Goal: Find specific page/section: Find specific page/section

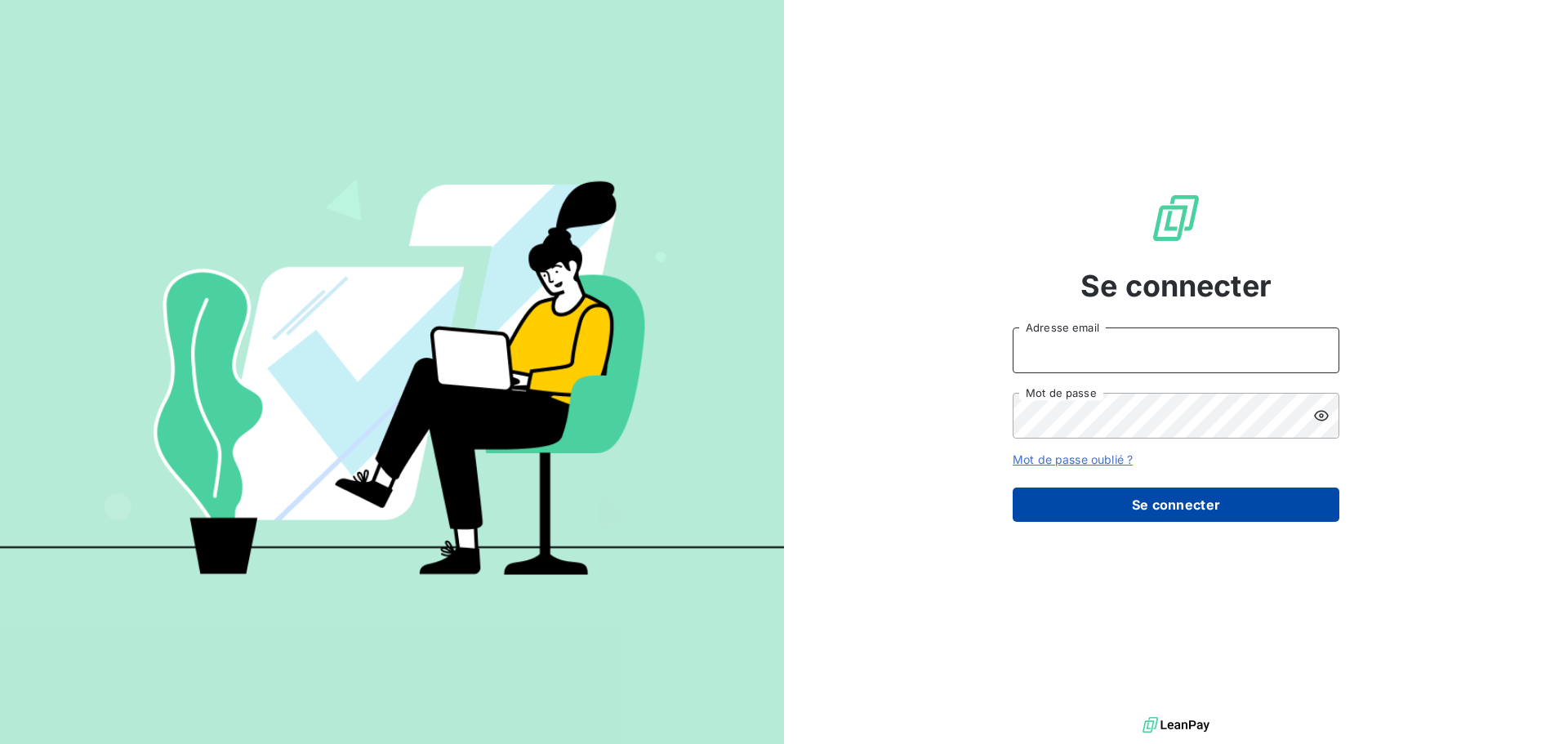
type input "contact@bapfrance.com"
click at [1210, 505] on button "Se connecter" at bounding box center [1176, 504] width 327 height 34
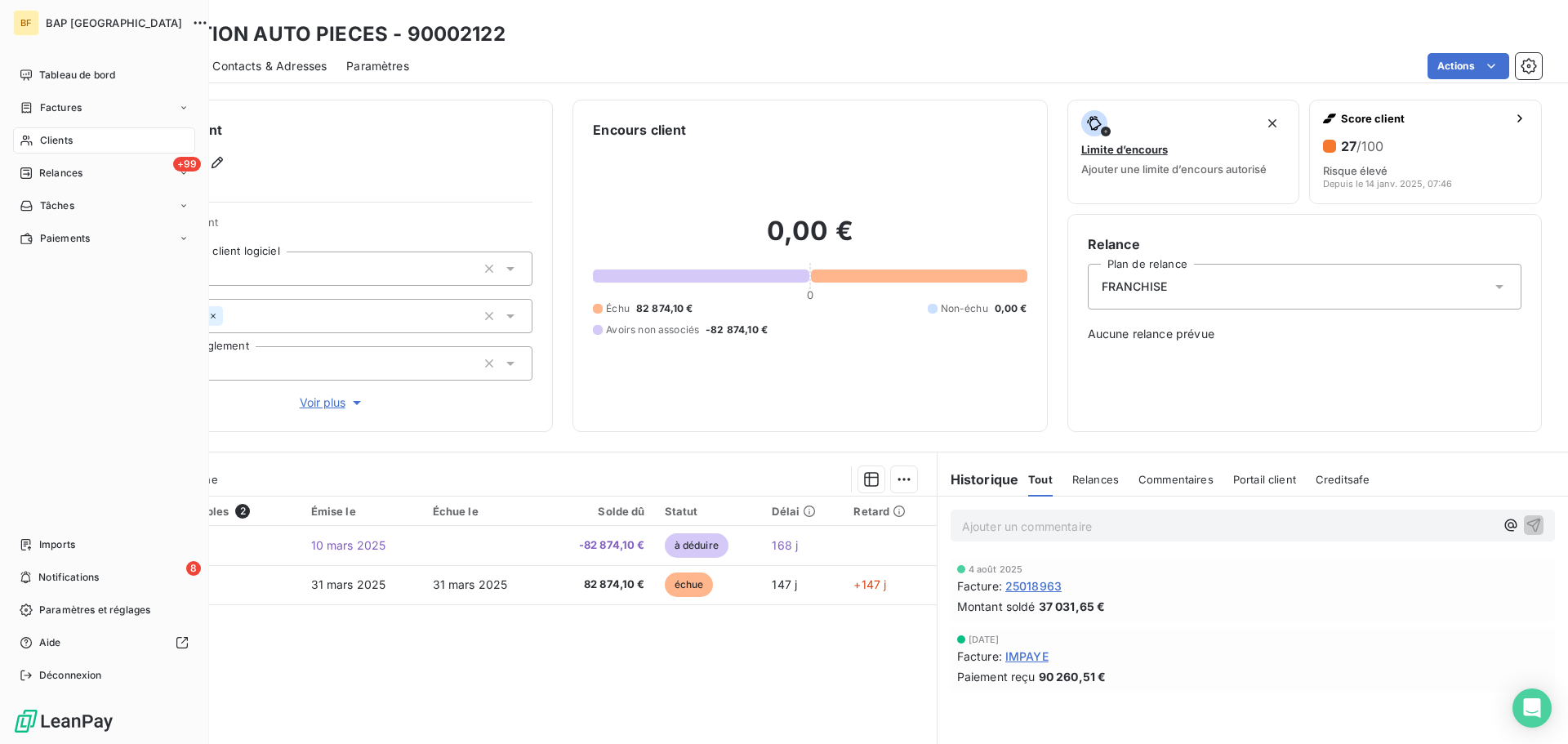
click at [59, 135] on span "Clients" at bounding box center [56, 140] width 32 height 15
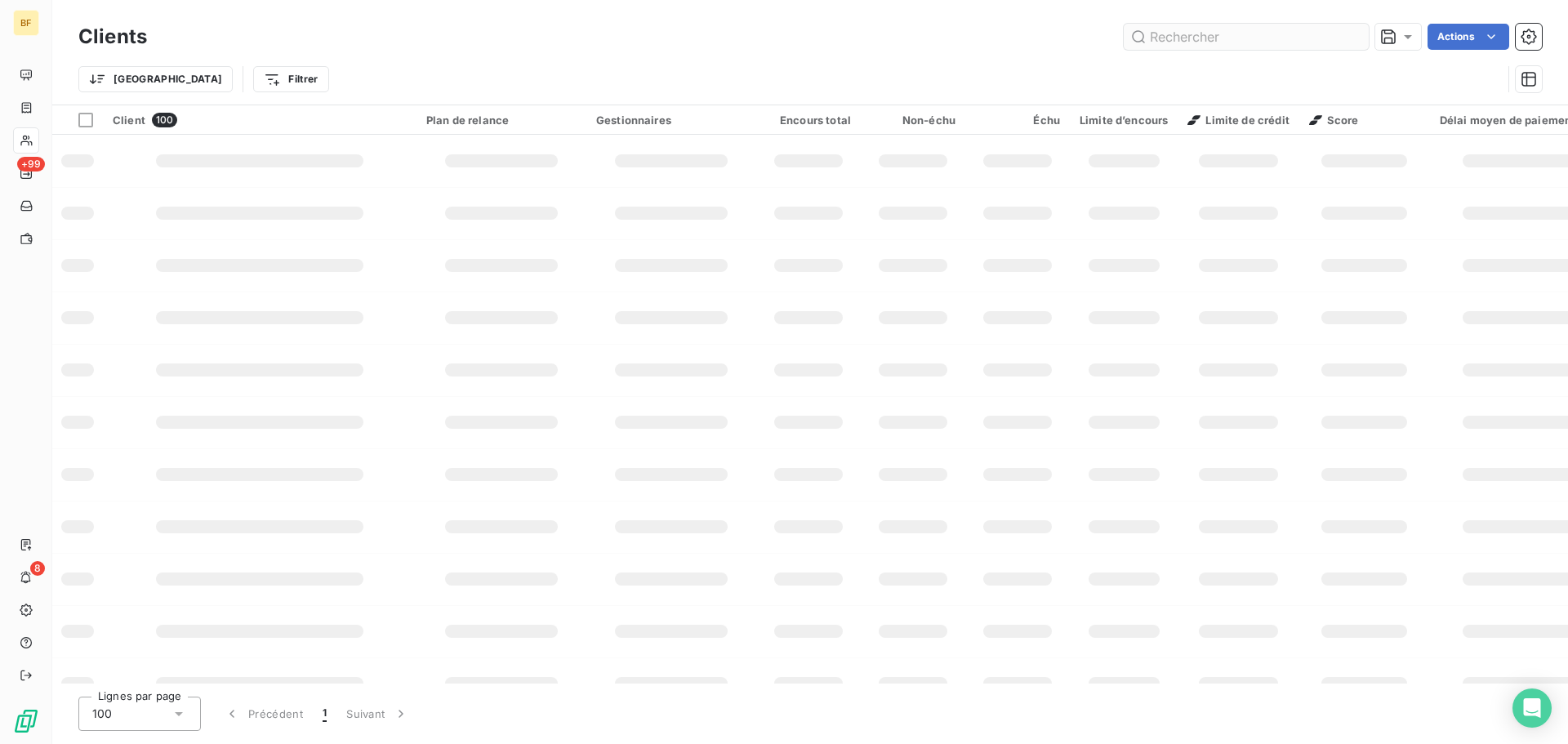
click at [1179, 38] on input "text" at bounding box center [1246, 37] width 245 height 26
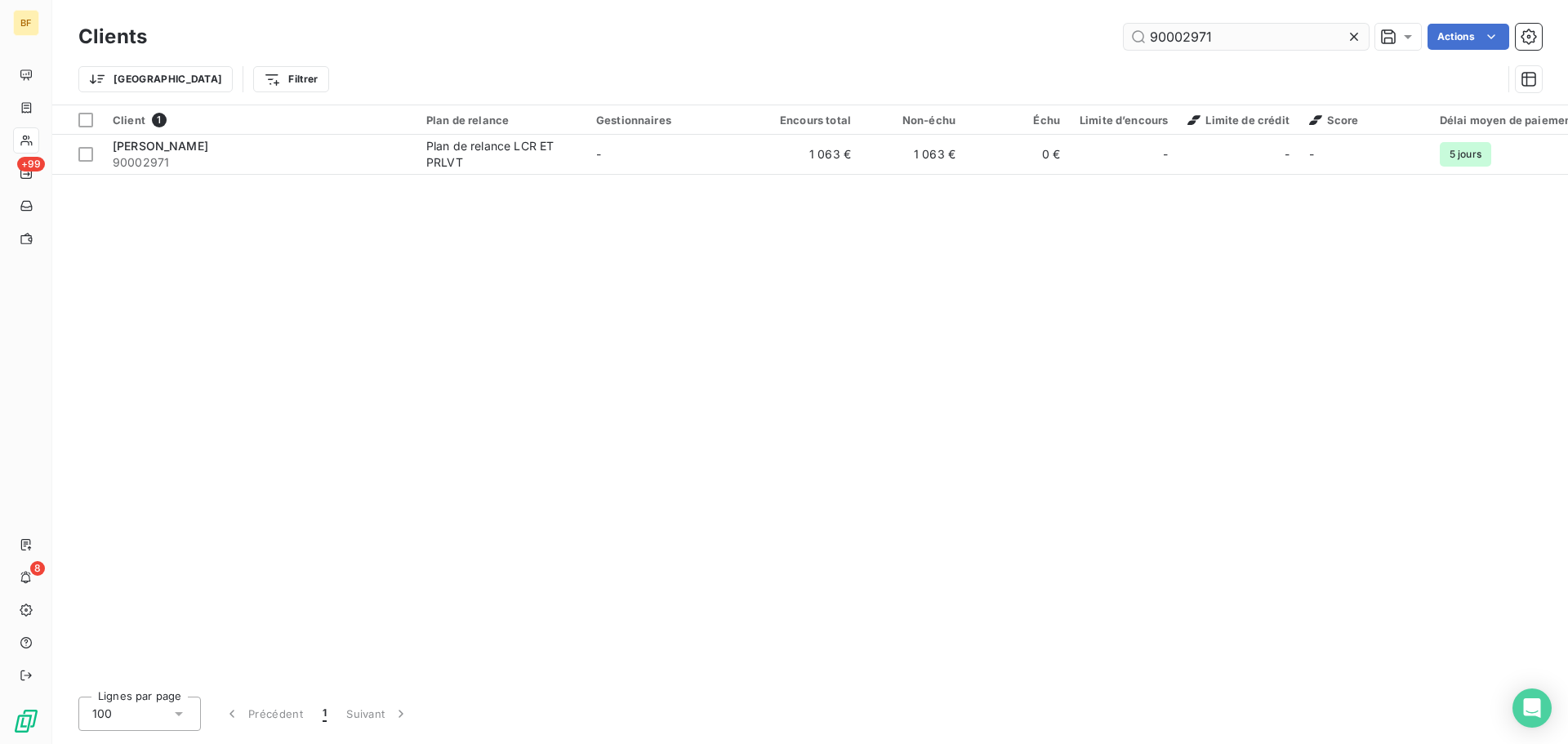
type input "90002971"
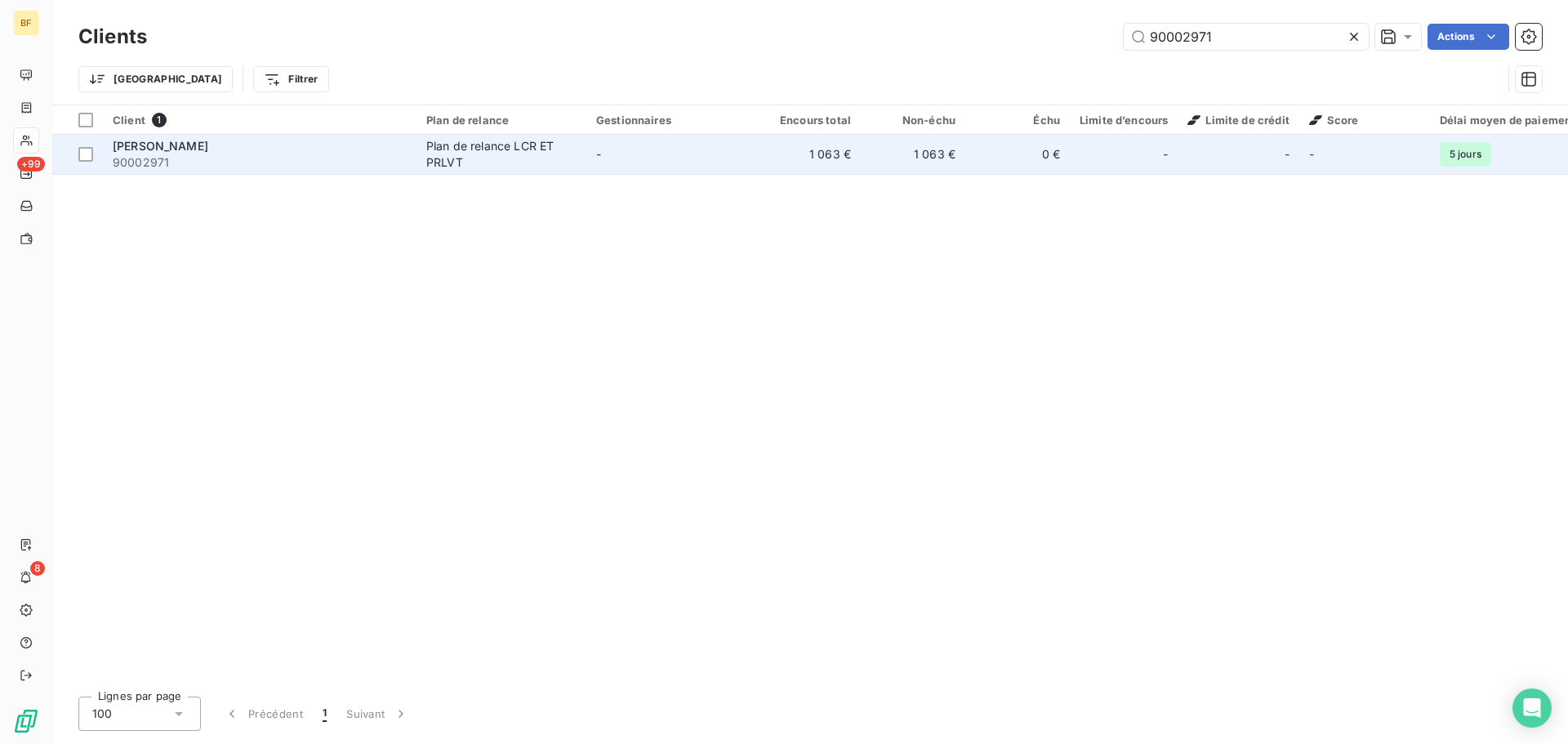
click at [198, 140] on span "YVARS NICOLAS" at bounding box center [160, 146] width 96 height 14
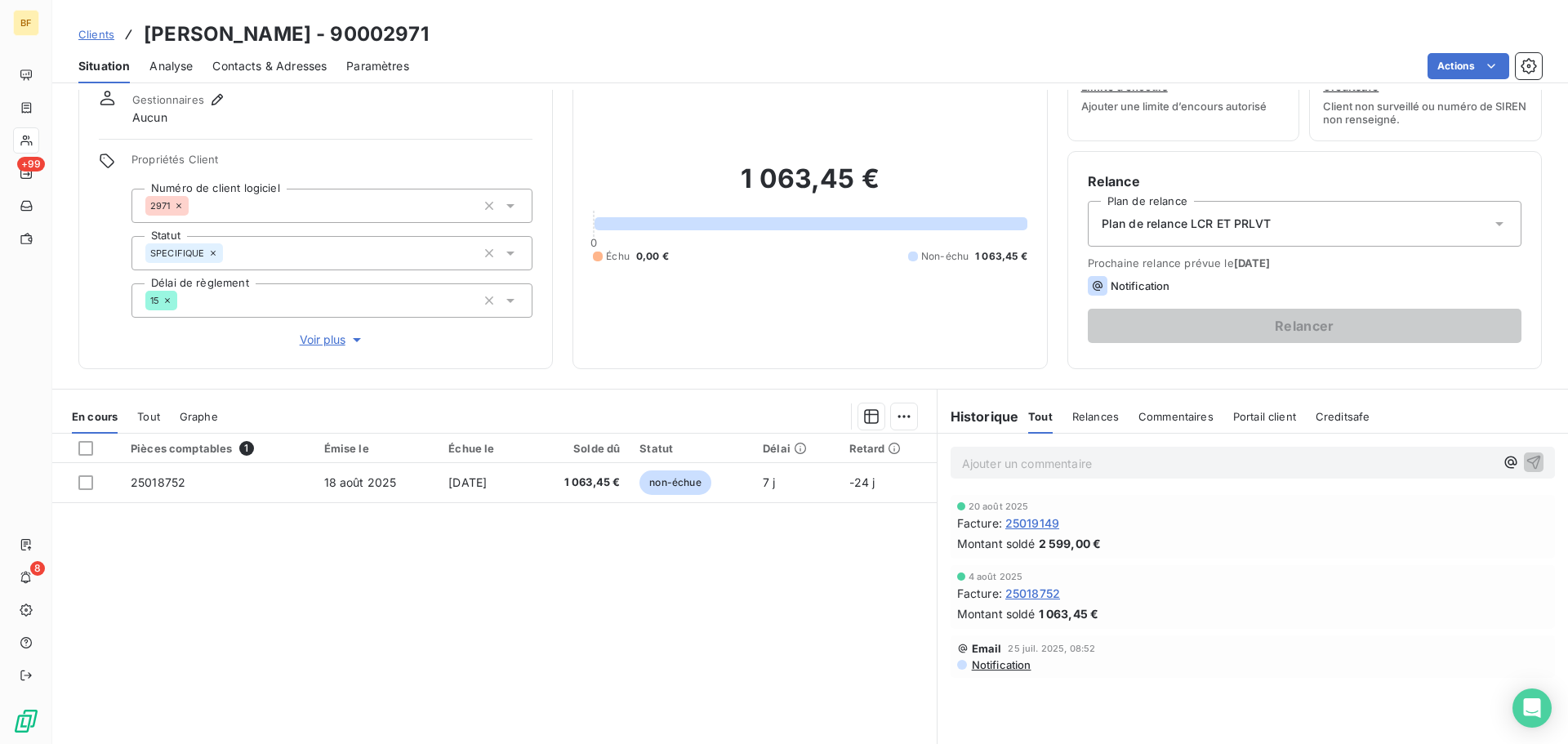
scroll to position [34, 0]
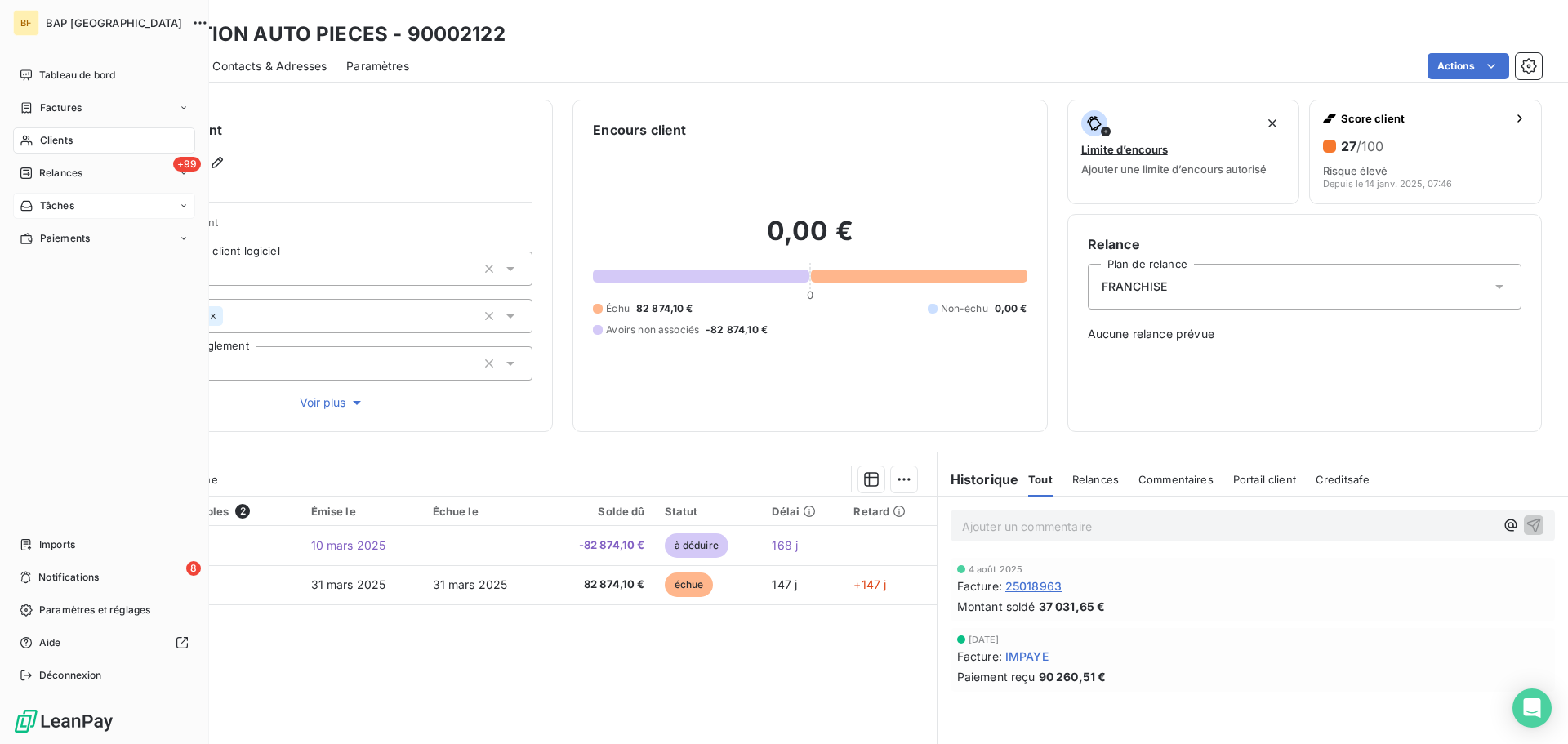
click at [55, 199] on span "Tâches" at bounding box center [57, 206] width 34 height 15
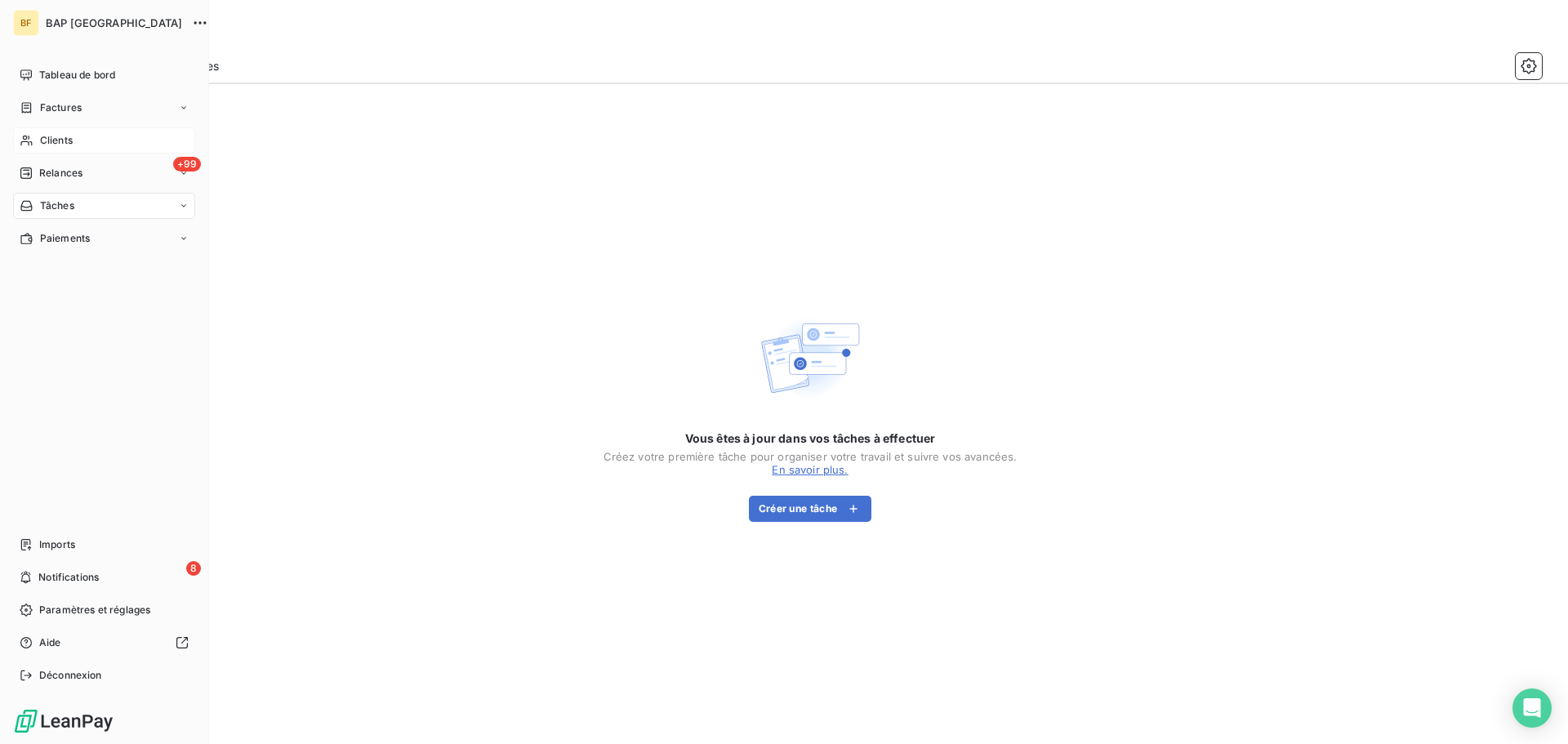
click at [56, 133] on div "Clients" at bounding box center [104, 140] width 182 height 26
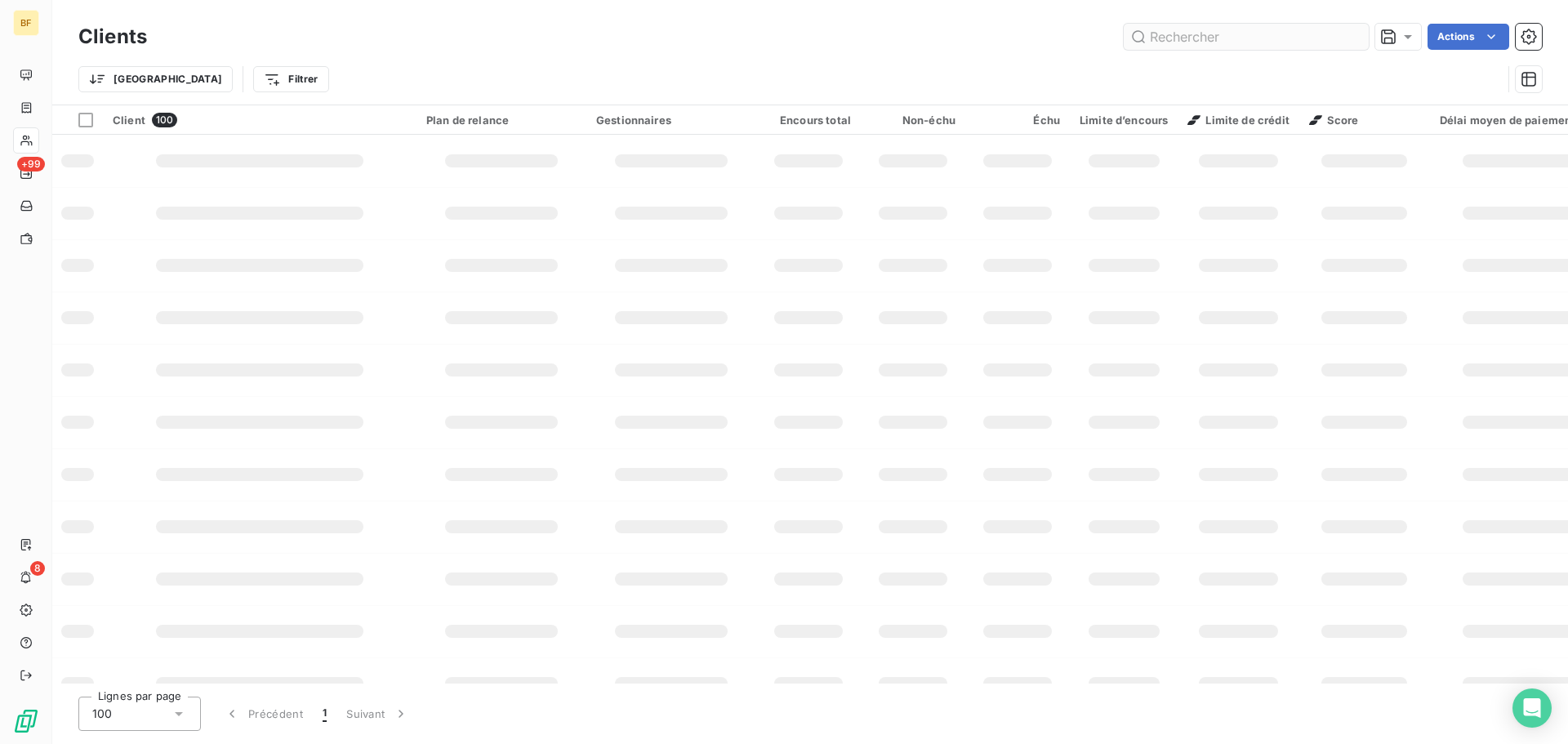
click at [1218, 36] on input "text" at bounding box center [1246, 37] width 245 height 26
type input "U"
drag, startPoint x: 1231, startPoint y: 72, endPoint x: 1207, endPoint y: 35, distance: 44.1
click at [1229, 72] on div "Trier Filtrer" at bounding box center [790, 79] width 1423 height 31
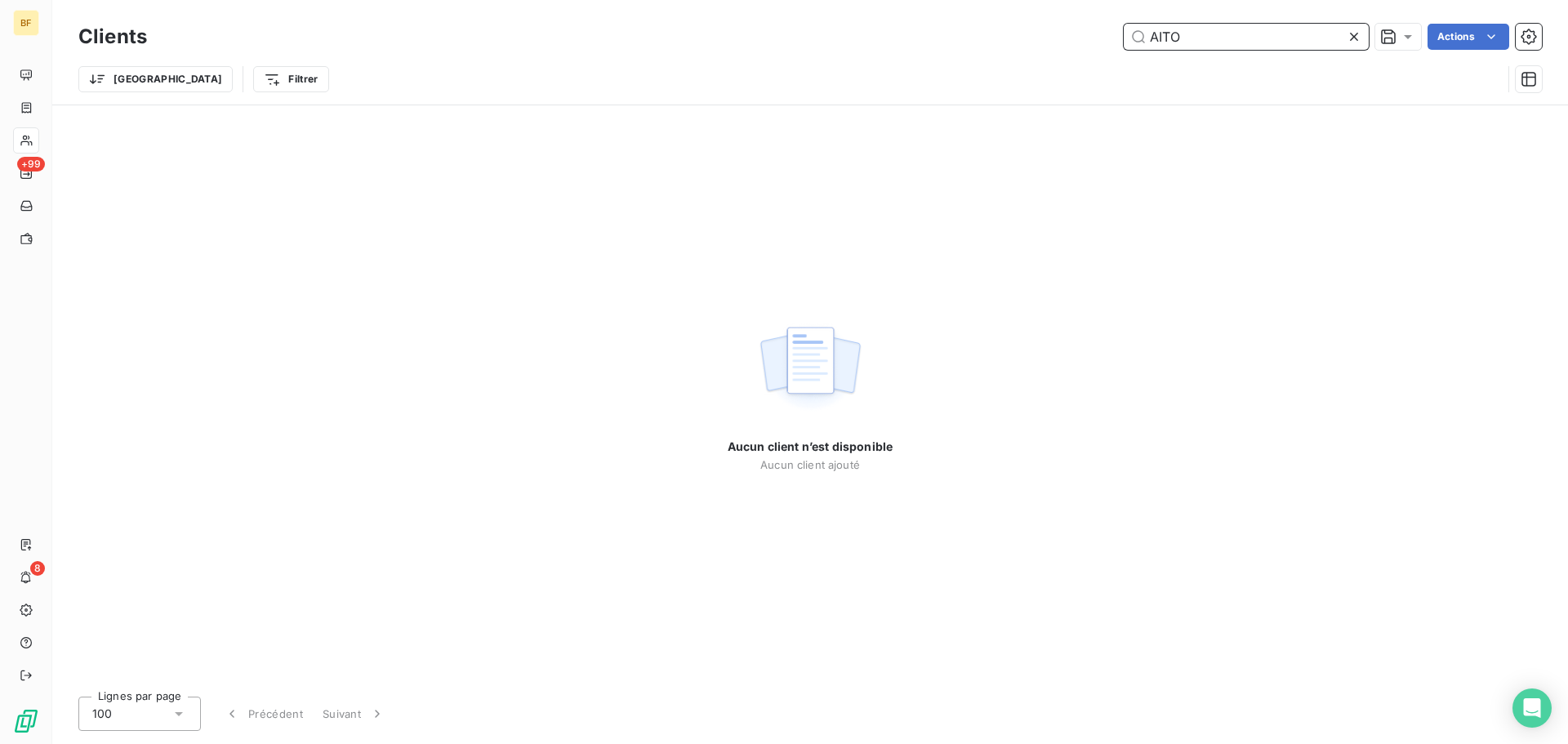
drag, startPoint x: 1207, startPoint y: 34, endPoint x: 1027, endPoint y: 38, distance: 180.0
click at [1027, 38] on div "AITO Actions" at bounding box center [854, 37] width 1375 height 26
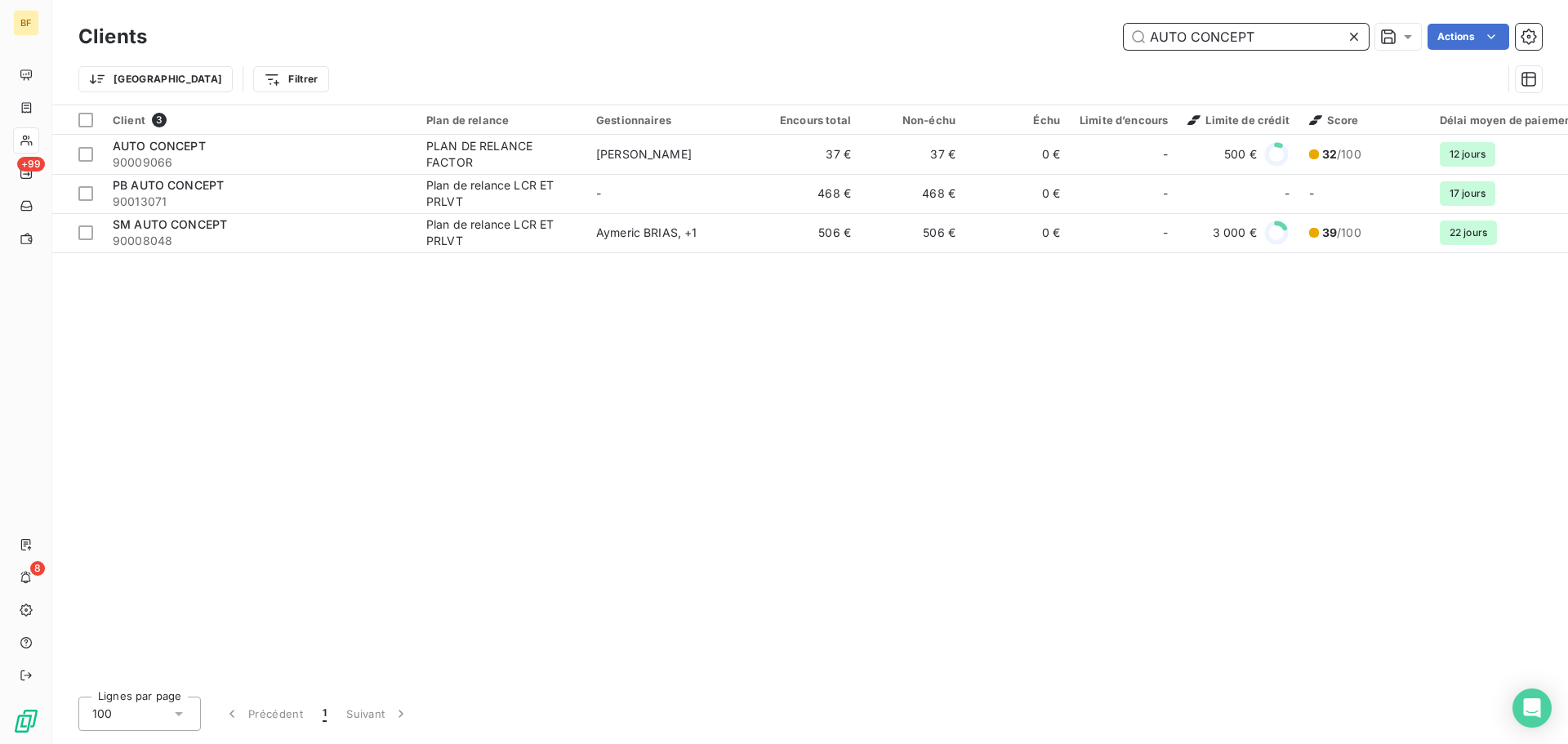
drag, startPoint x: 1259, startPoint y: 38, endPoint x: 774, endPoint y: -61, distance: 495.0
click at [774, 0] on html "BF +99 8 Clients AUTO CONCEPT Actions Trier Filtrer Client 3 Plan de relance Ge…" at bounding box center [784, 372] width 1568 height 744
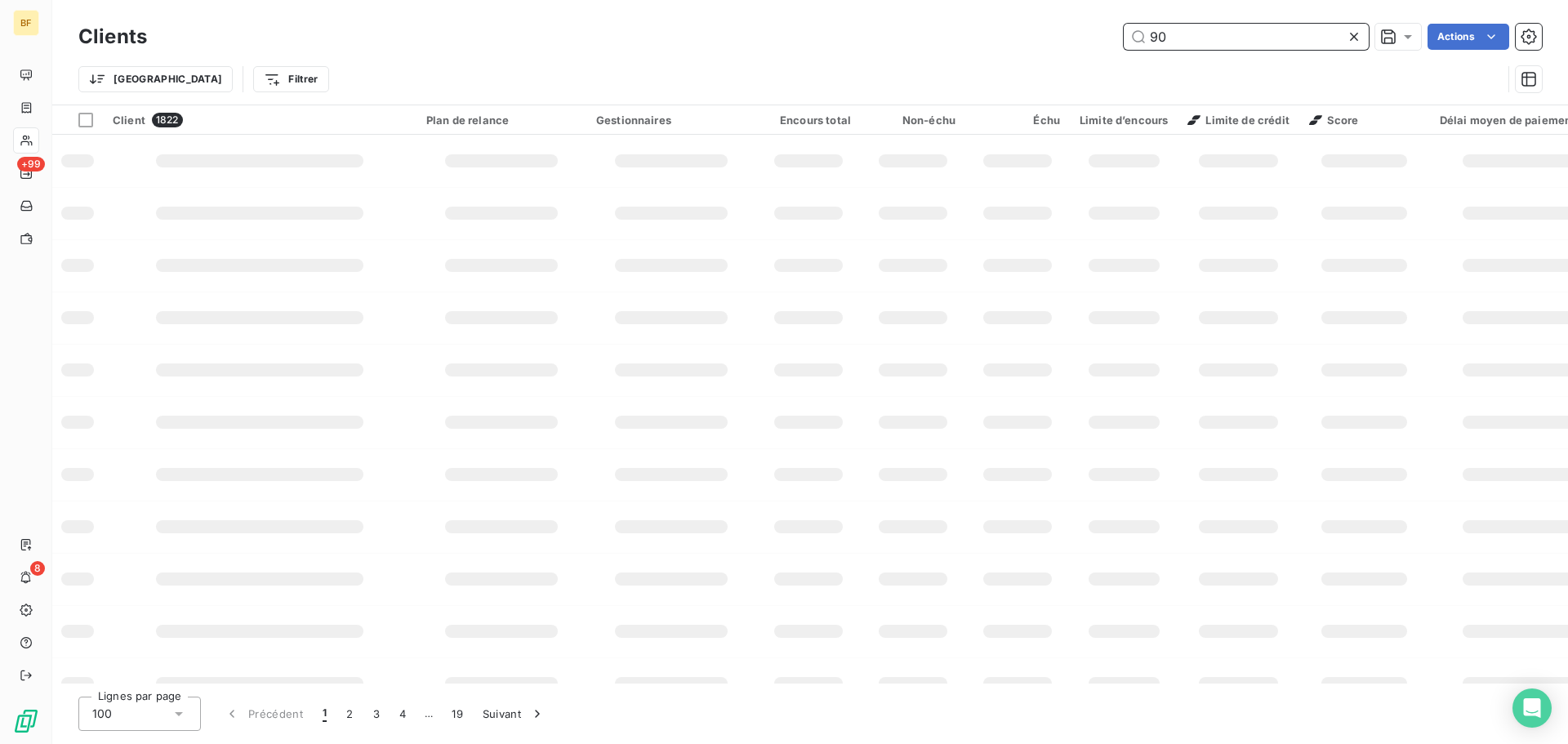
type input "9"
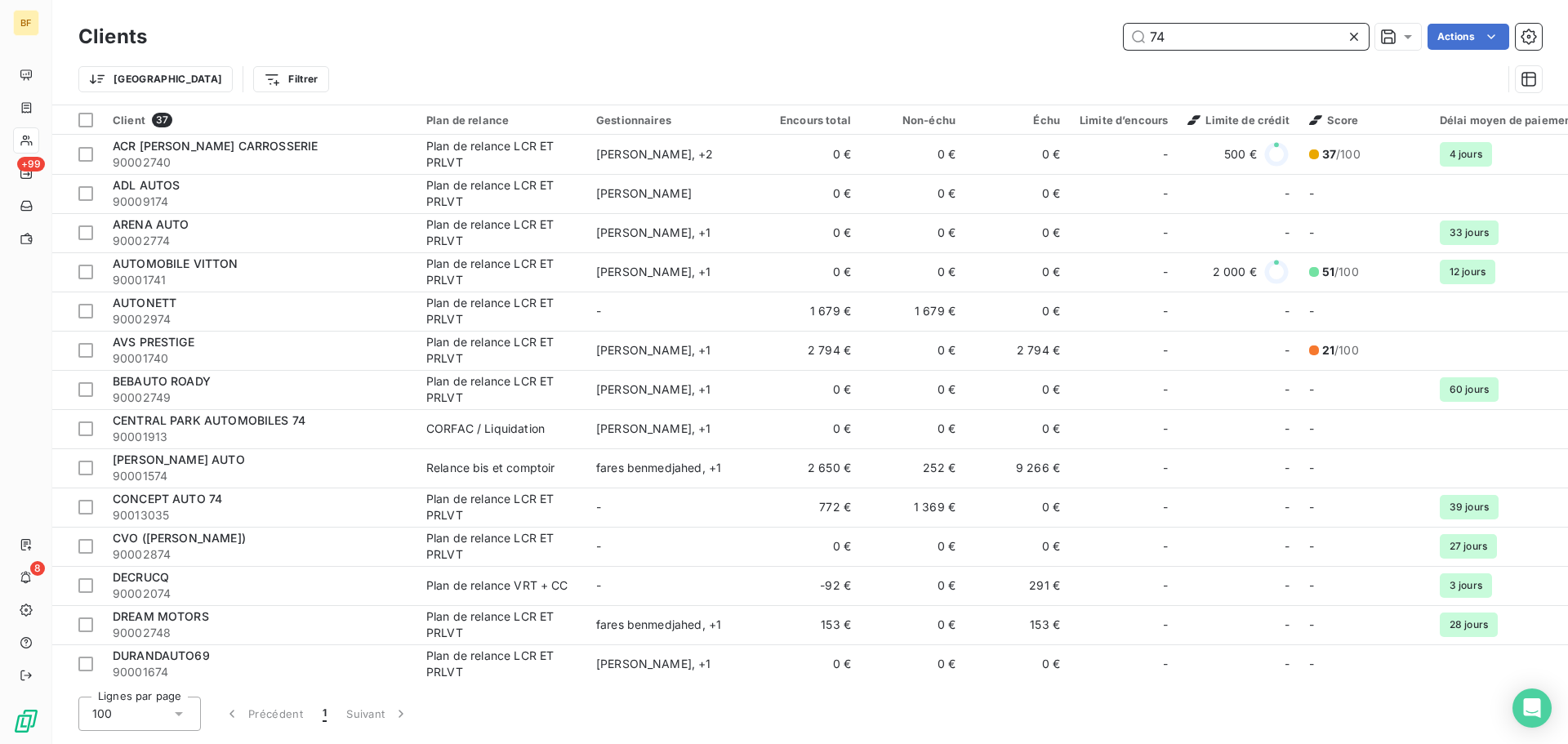
type input "7"
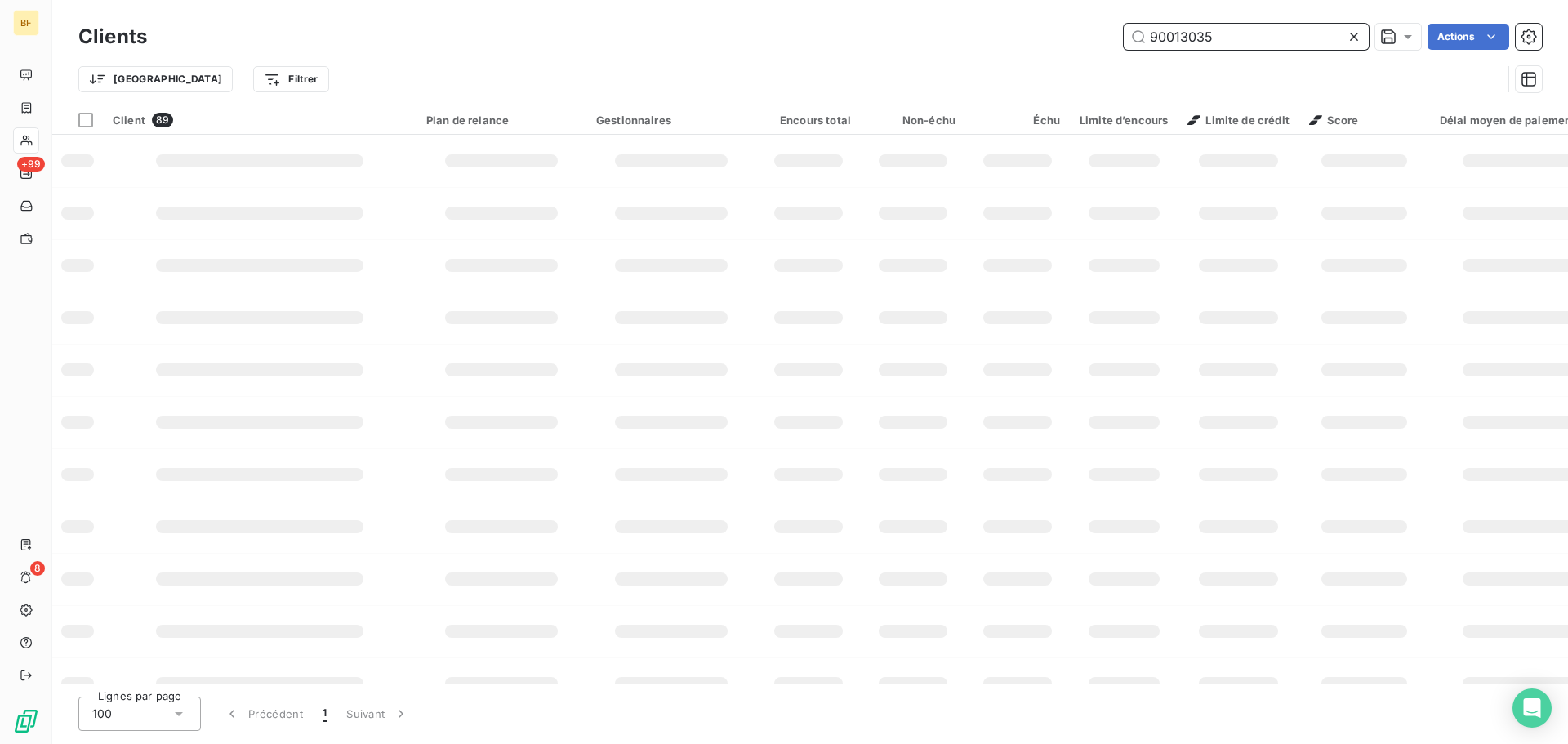
type input "90013035"
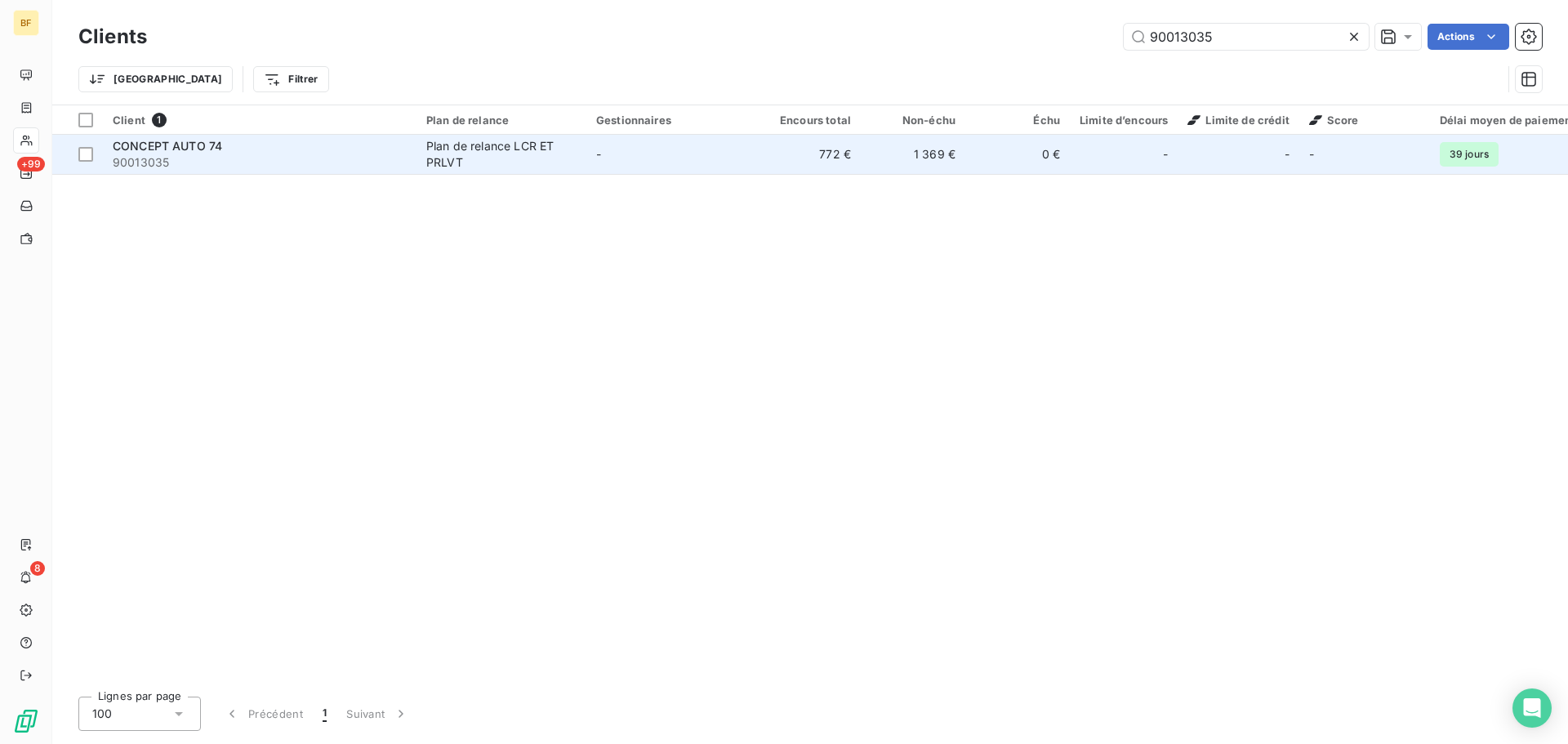
click at [215, 147] on span "CONCEPT AUTO 74" at bounding box center [167, 146] width 109 height 14
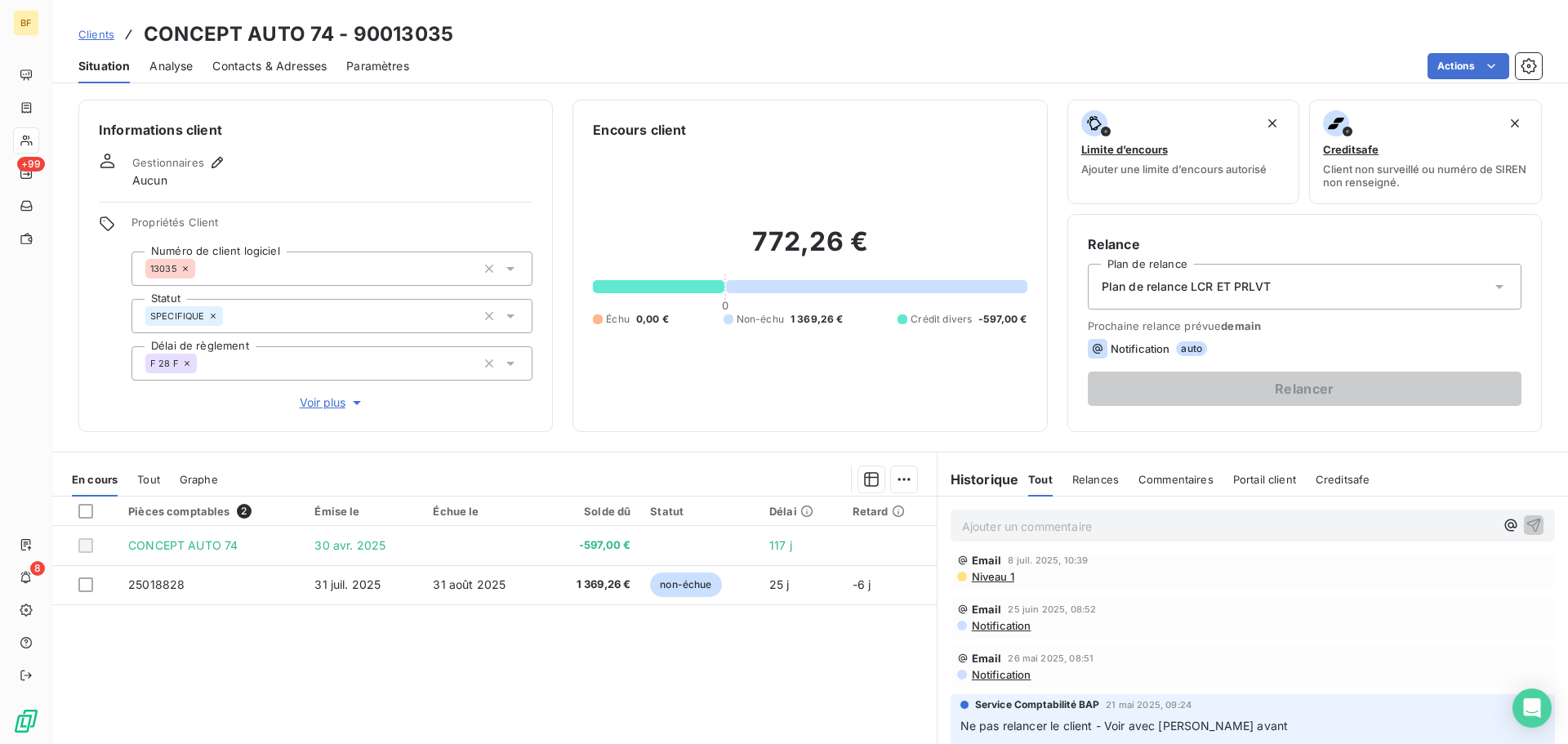
scroll to position [163, 0]
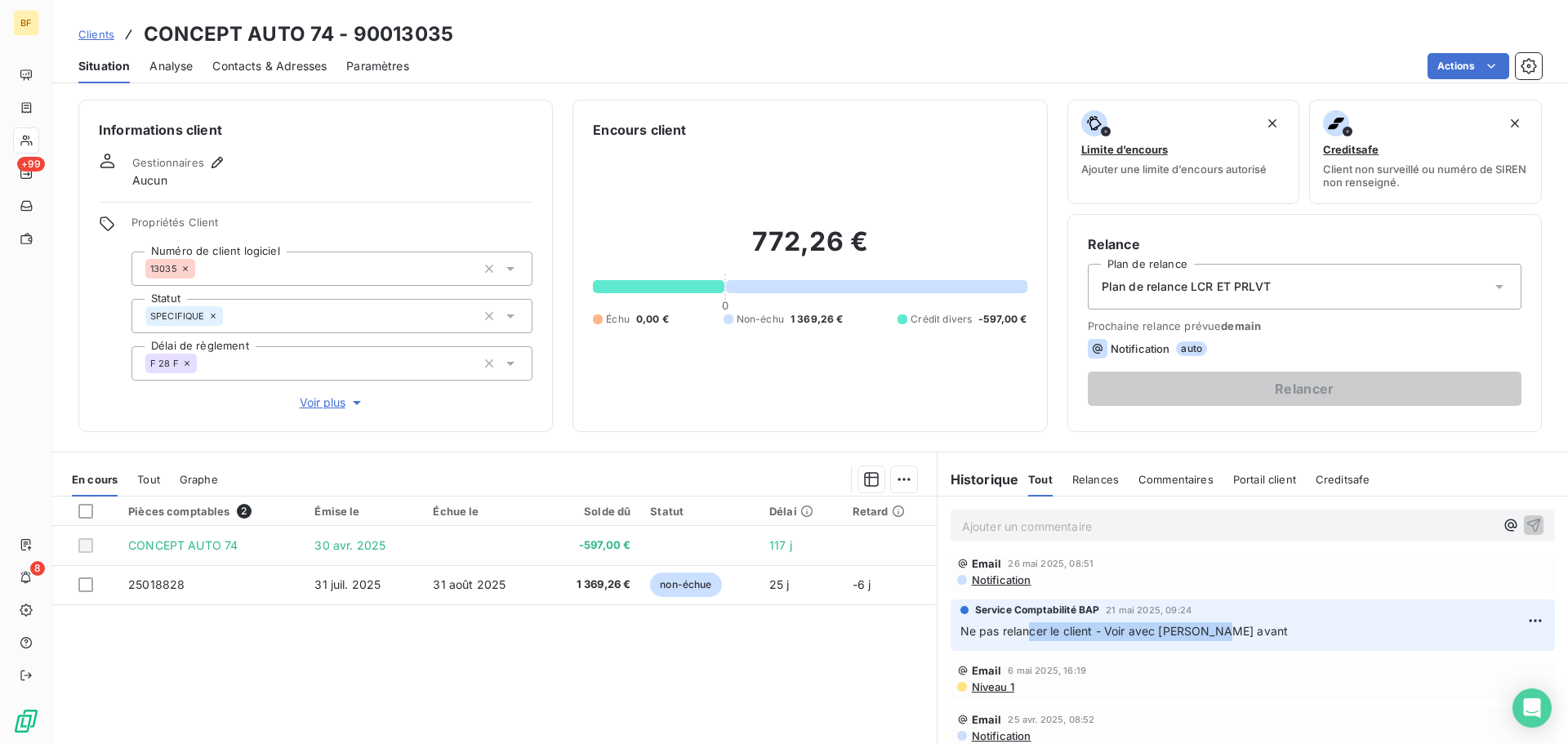
drag, startPoint x: 1022, startPoint y: 632, endPoint x: 1216, endPoint y: 631, distance: 194.0
click at [1216, 631] on span "Ne pas relancer le client - Voir avec [PERSON_NAME] avant" at bounding box center [1124, 631] width 328 height 14
